Goal: Check status: Check status

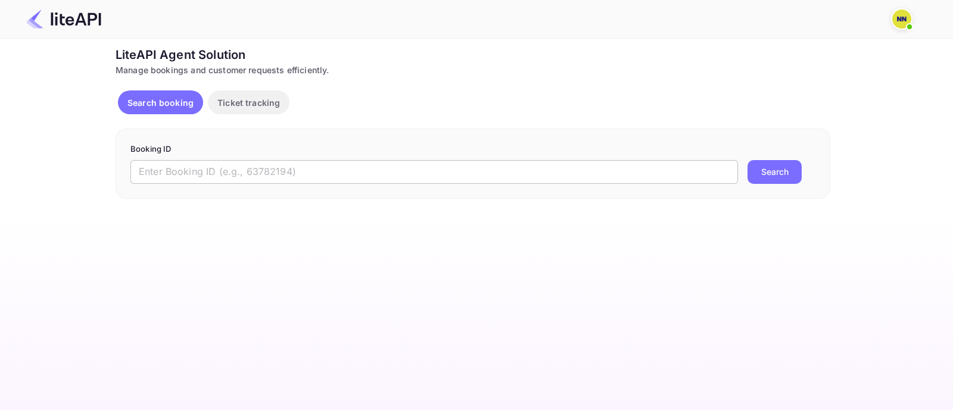
drag, startPoint x: 232, startPoint y: 177, endPoint x: 325, endPoint y: 174, distance: 93.0
click at [232, 177] on input "text" at bounding box center [434, 172] width 608 height 24
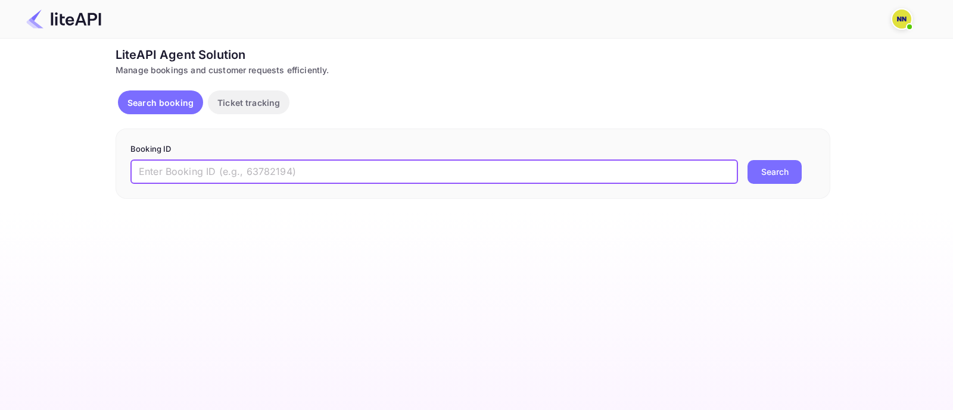
paste input "8188415"
type input "8188415"
click at [776, 177] on button "Search" at bounding box center [775, 172] width 54 height 24
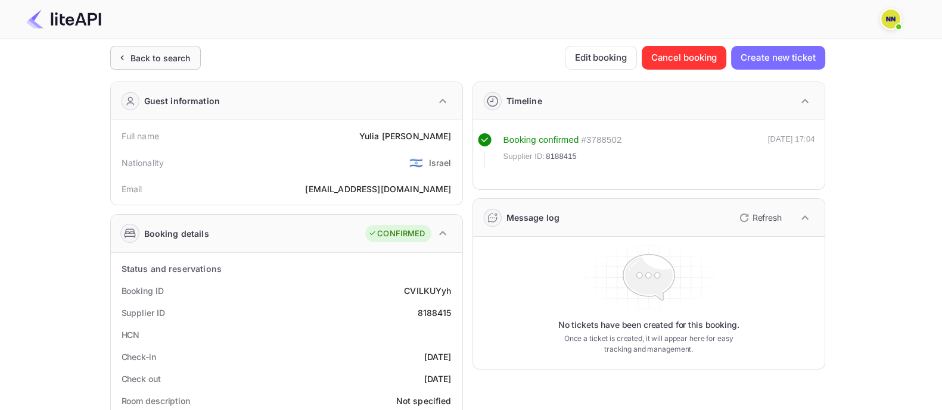
click at [152, 53] on div "Back to search" at bounding box center [160, 58] width 60 height 13
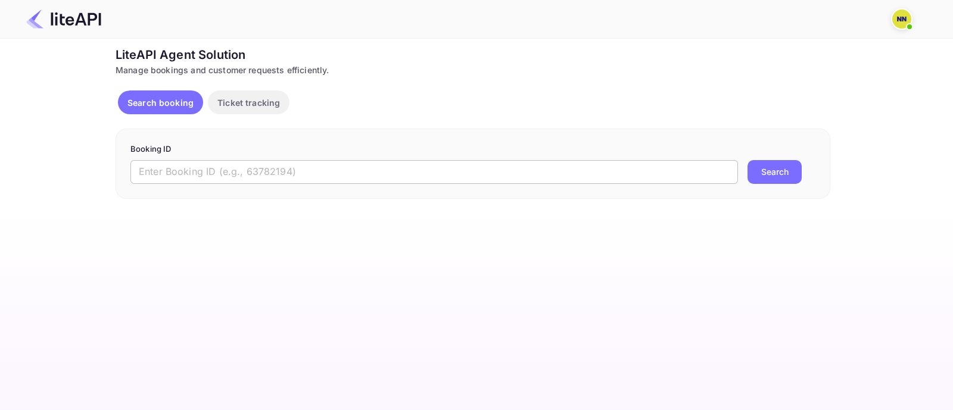
drag, startPoint x: 178, startPoint y: 174, endPoint x: 279, endPoint y: 182, distance: 101.0
click at [184, 172] on input "text" at bounding box center [434, 172] width 608 height 24
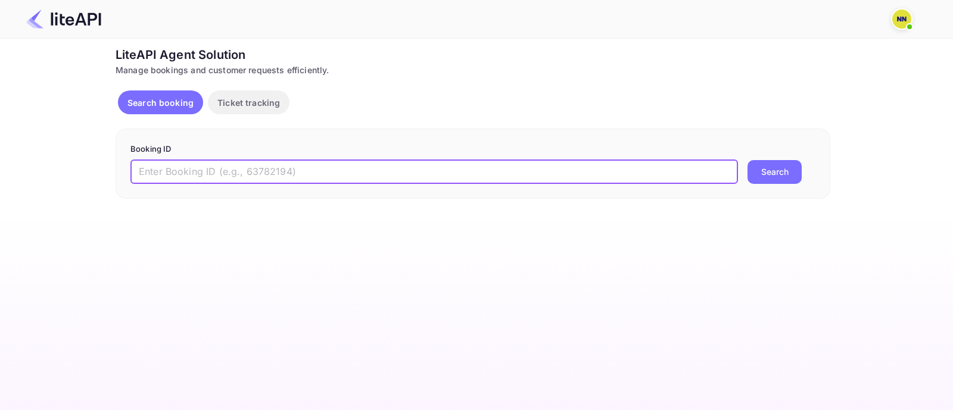
paste input "8436702"
type input "8436702"
click at [771, 172] on button "Search" at bounding box center [775, 172] width 54 height 24
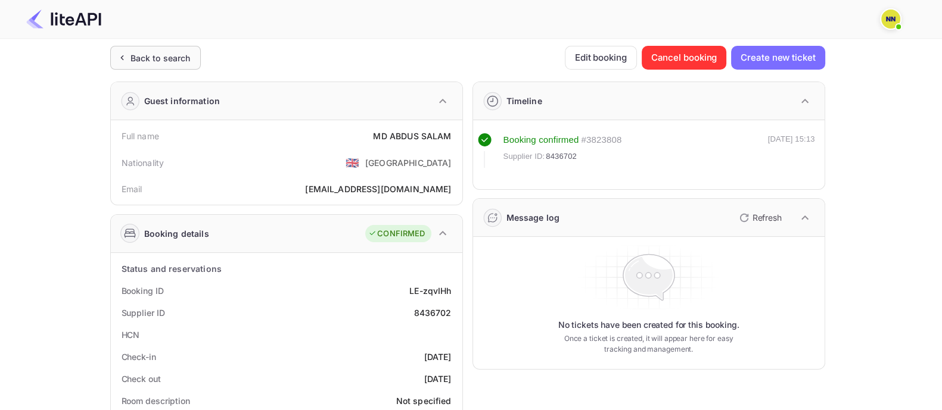
click at [179, 55] on div "Back to search" at bounding box center [160, 58] width 60 height 13
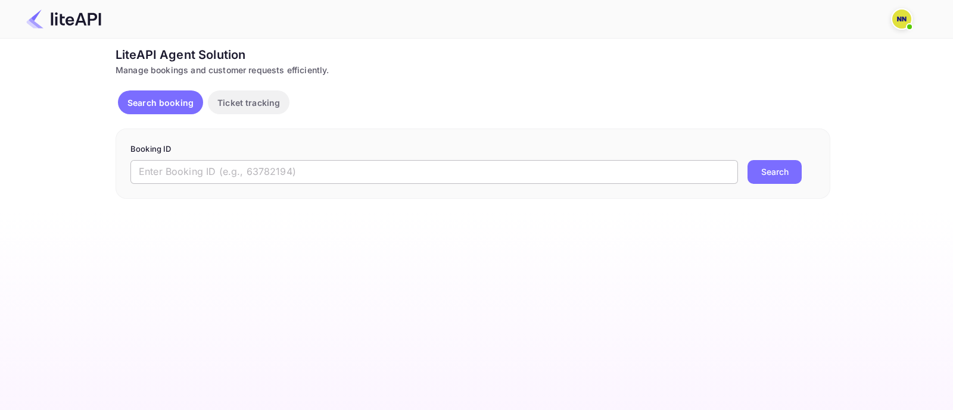
click at [188, 169] on input "text" at bounding box center [434, 172] width 608 height 24
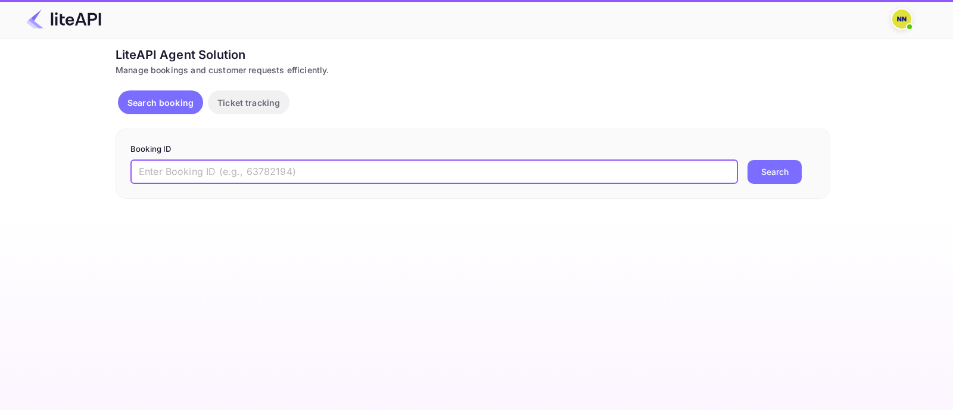
paste input "8164231"
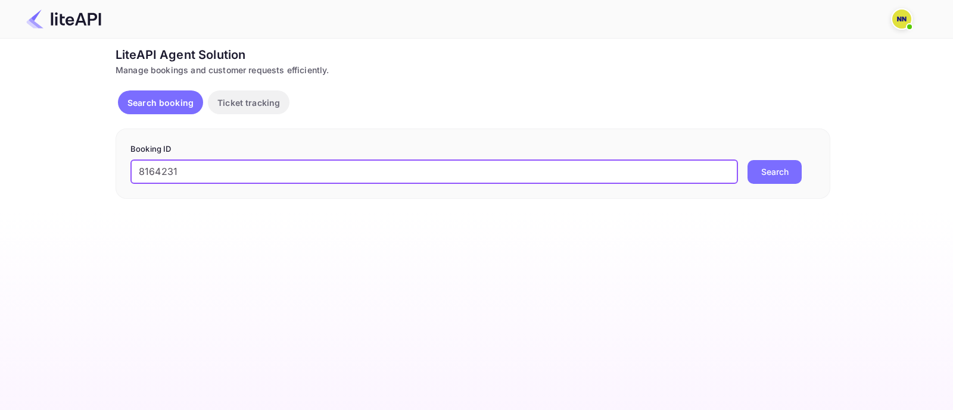
type input "8164231"
click at [783, 178] on button "Search" at bounding box center [775, 172] width 54 height 24
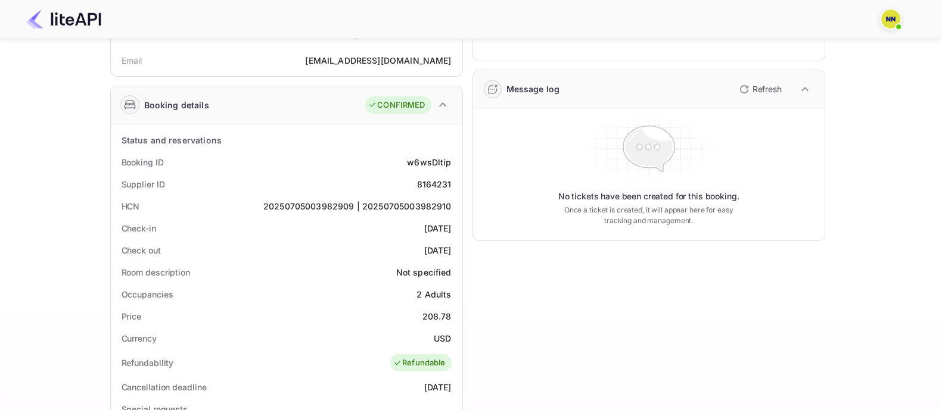
scroll to position [223, 0]
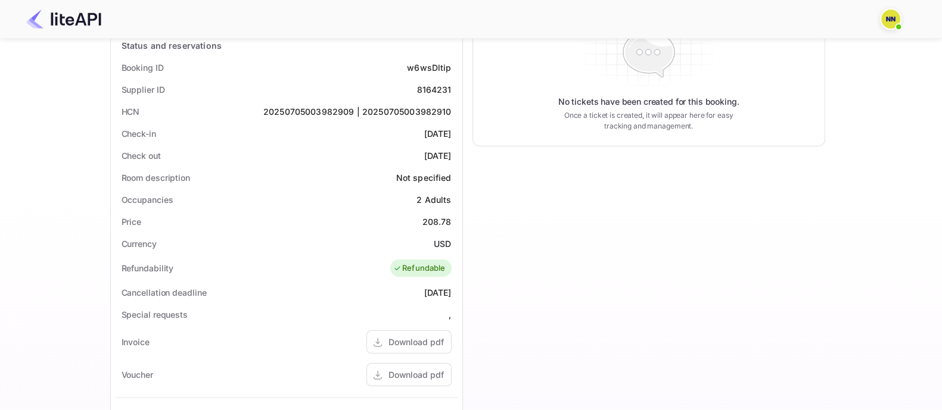
click at [353, 110] on div "20250705003982909 | 20250705003982910" at bounding box center [357, 111] width 188 height 13
copy div "20250705003982909 | 20250705003982910"
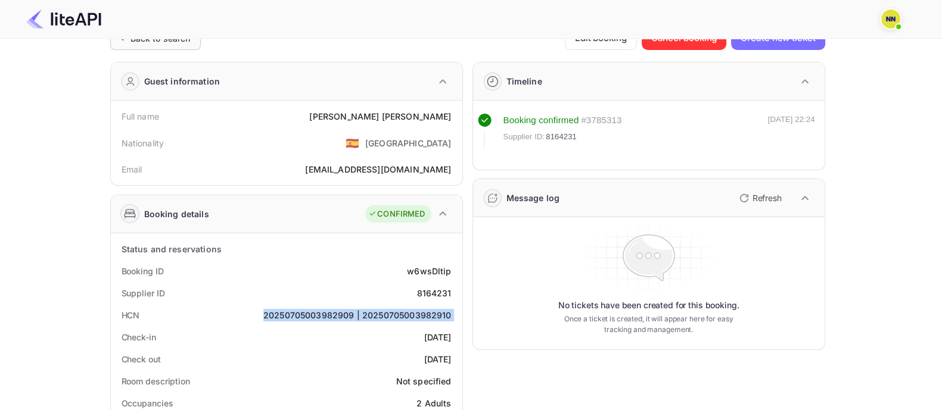
scroll to position [0, 0]
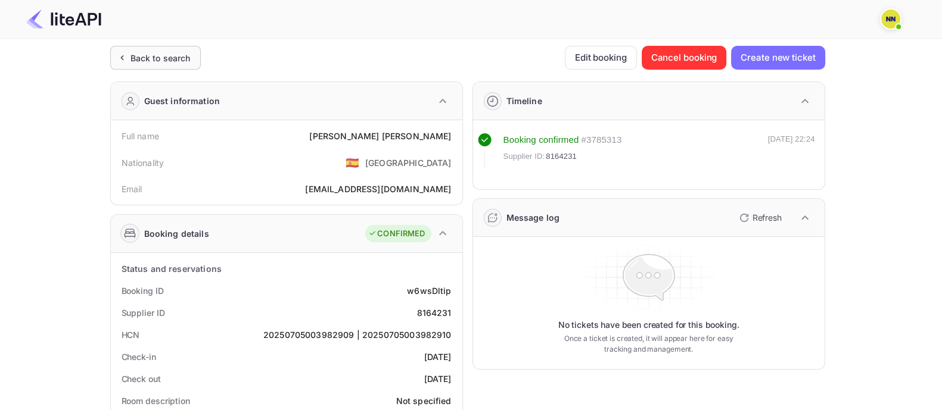
click at [142, 49] on div "Back to search" at bounding box center [155, 58] width 91 height 24
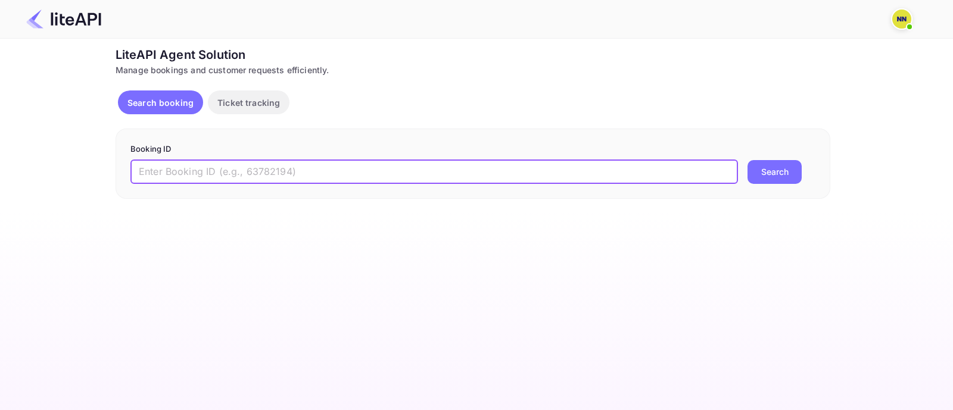
drag, startPoint x: 166, startPoint y: 177, endPoint x: 204, endPoint y: 183, distance: 38.6
click at [170, 178] on input "text" at bounding box center [434, 172] width 608 height 24
paste input "8701115"
type input "8701115"
click at [762, 178] on button "Search" at bounding box center [775, 172] width 54 height 24
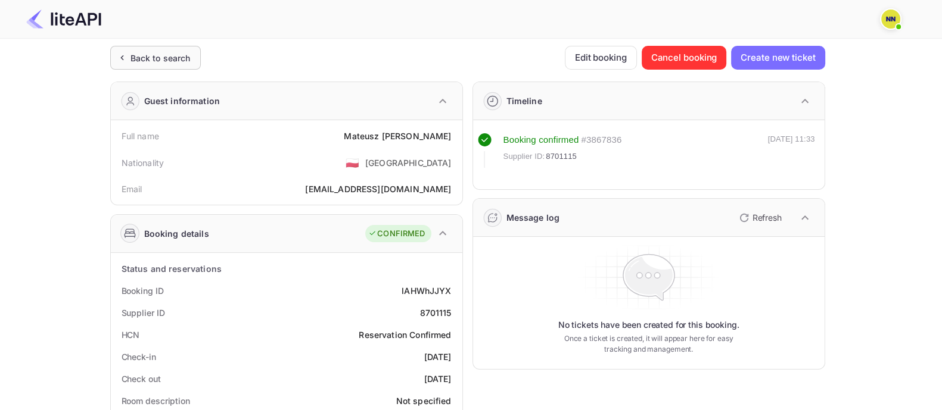
click at [175, 61] on div "Back to search" at bounding box center [160, 58] width 60 height 13
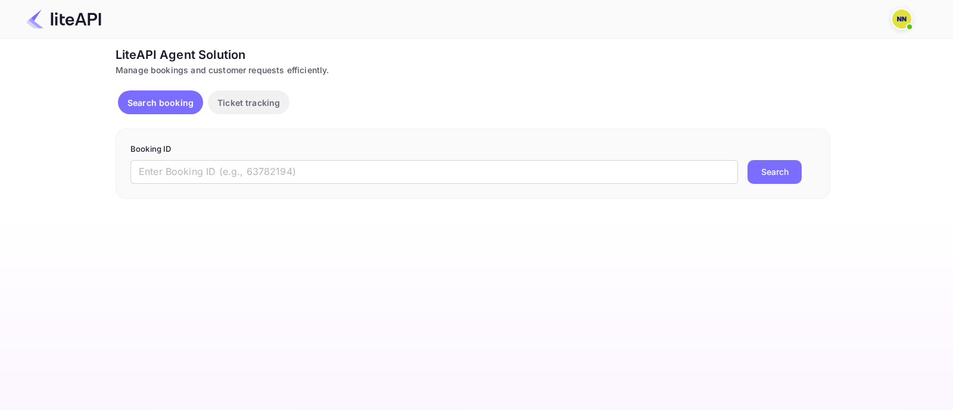
drag, startPoint x: 562, startPoint y: 174, endPoint x: 720, endPoint y: 186, distance: 158.9
click at [562, 174] on input "text" at bounding box center [434, 172] width 608 height 24
paste input "7507691"
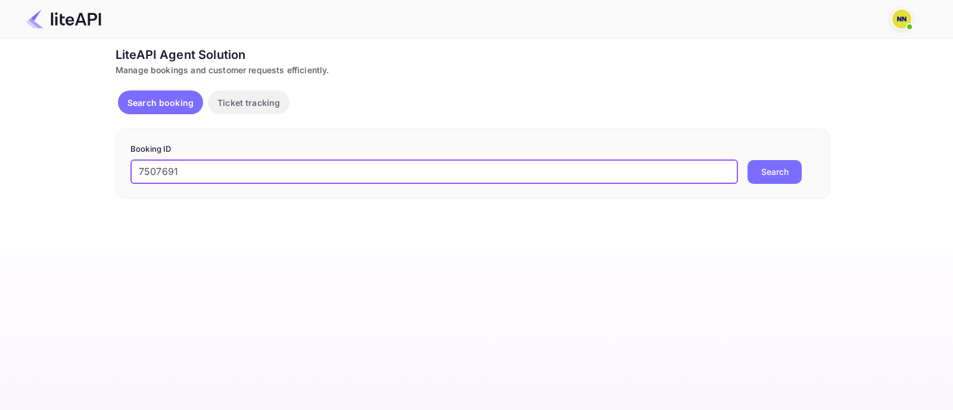
type input "7507691"
click at [782, 174] on button "Search" at bounding box center [775, 172] width 54 height 24
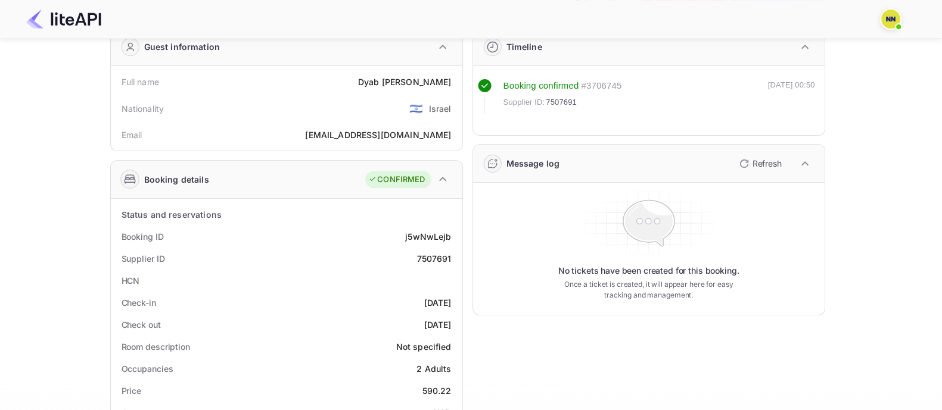
scroll to position [74, 0]
